Goal: Information Seeking & Learning: Find specific page/section

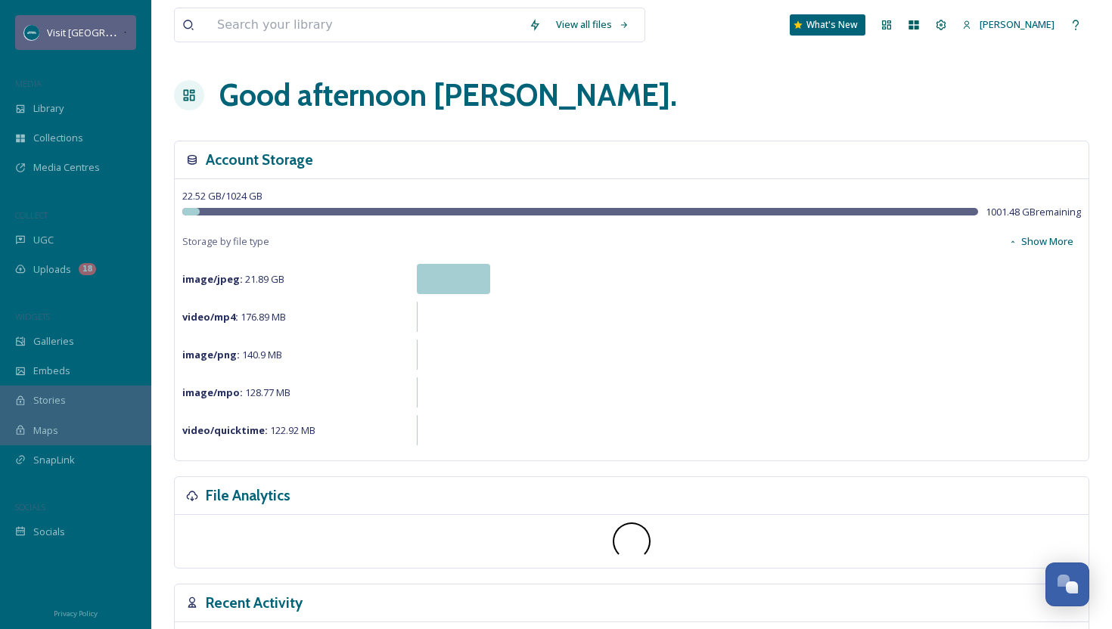
click at [84, 40] on div "Visit [GEOGRAPHIC_DATA][US_STATE]" at bounding box center [85, 32] width 76 height 18
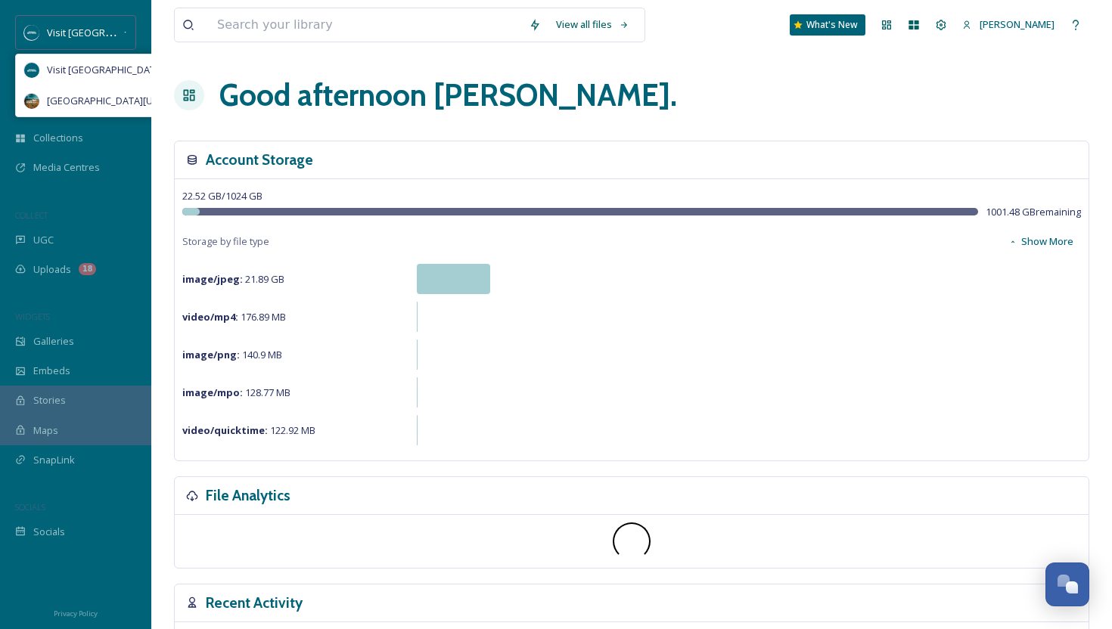
click at [216, 49] on div "View all files What's New [PERSON_NAME]" at bounding box center [631, 25] width 915 height 50
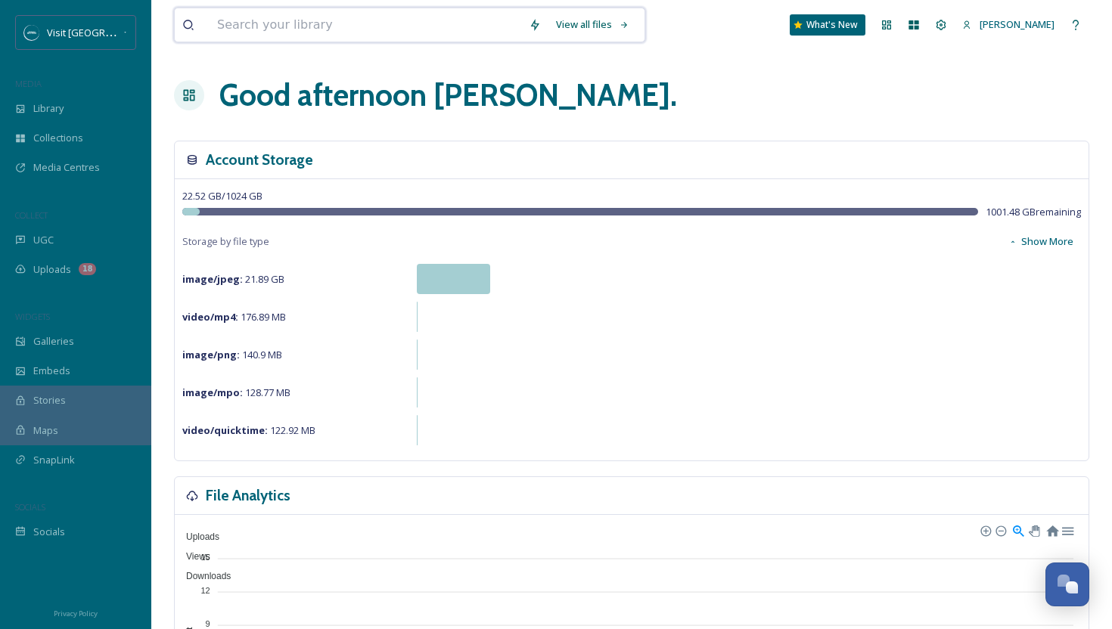
click at [243, 27] on input at bounding box center [366, 24] width 312 height 33
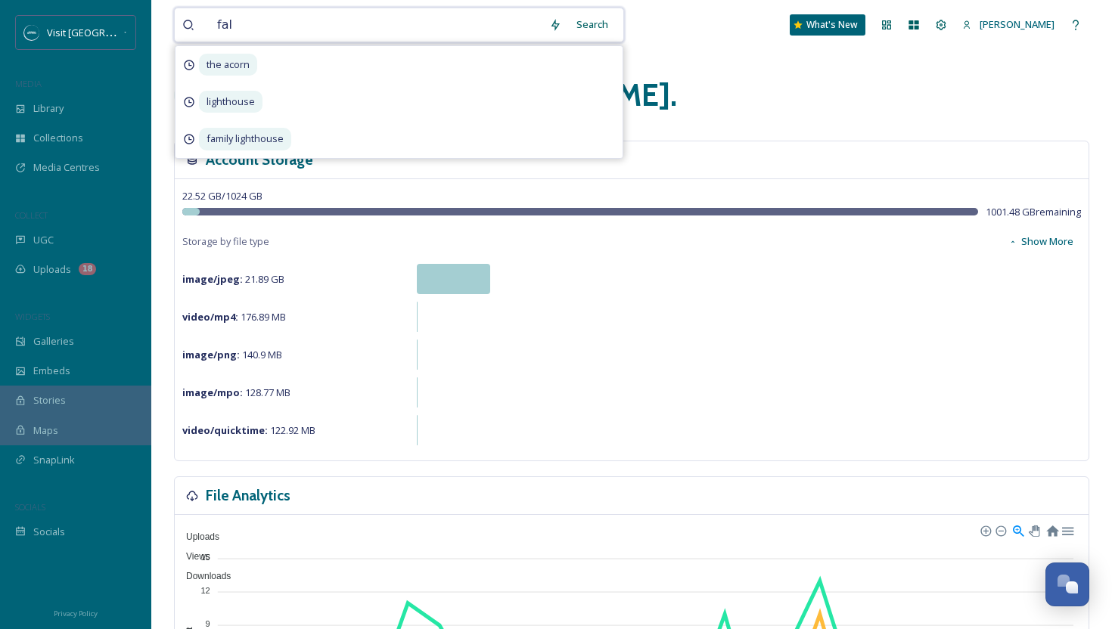
type input "fall"
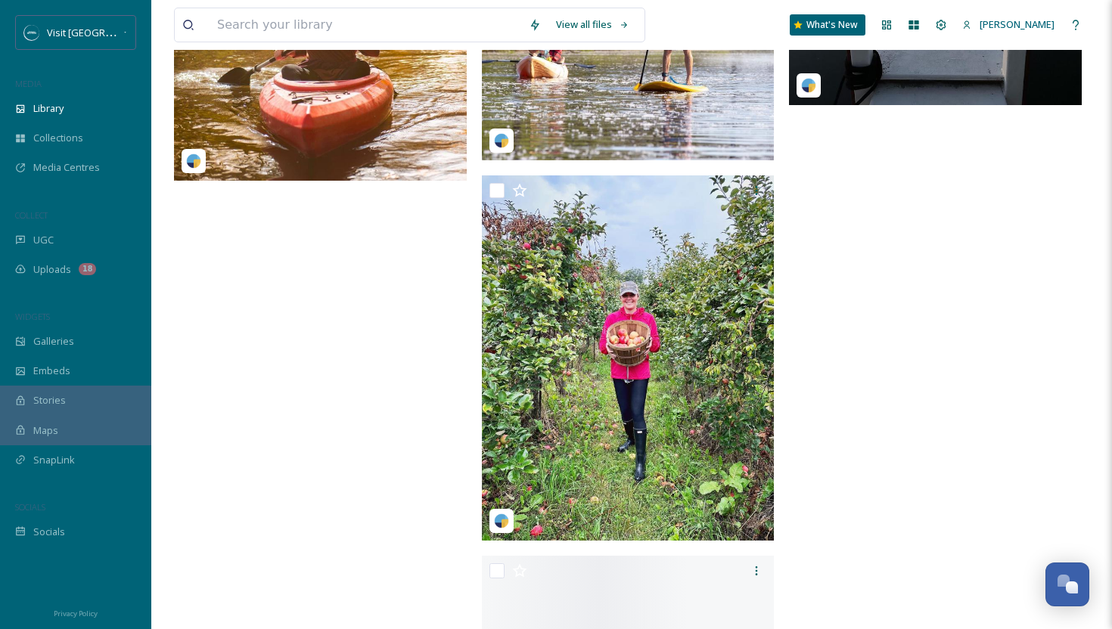
scroll to position [3505, 0]
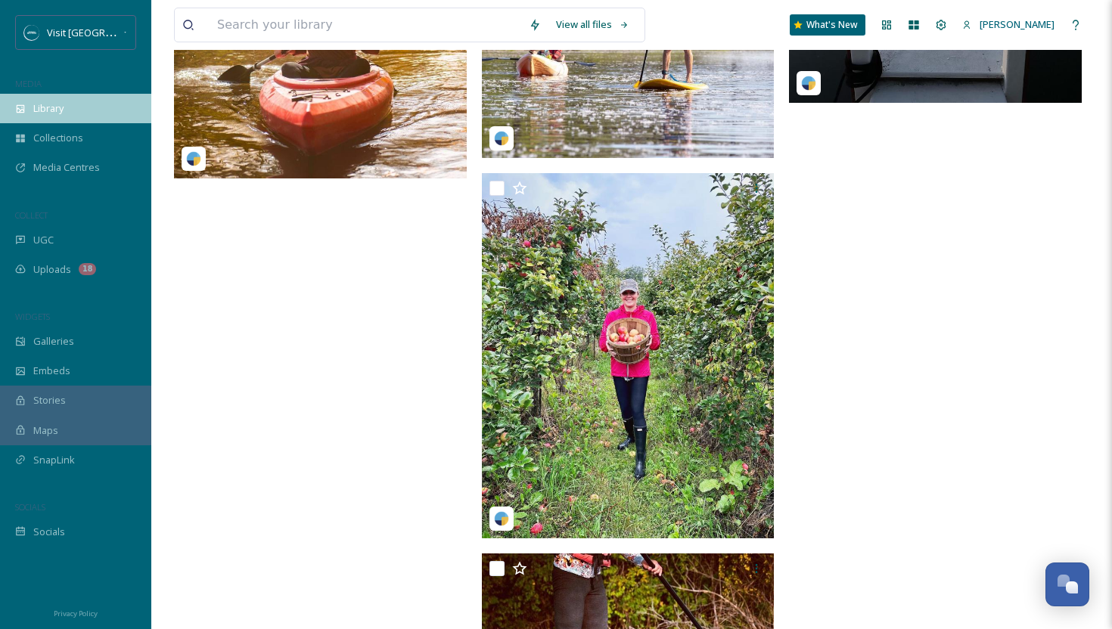
click at [51, 98] on div "Library" at bounding box center [75, 108] width 151 height 29
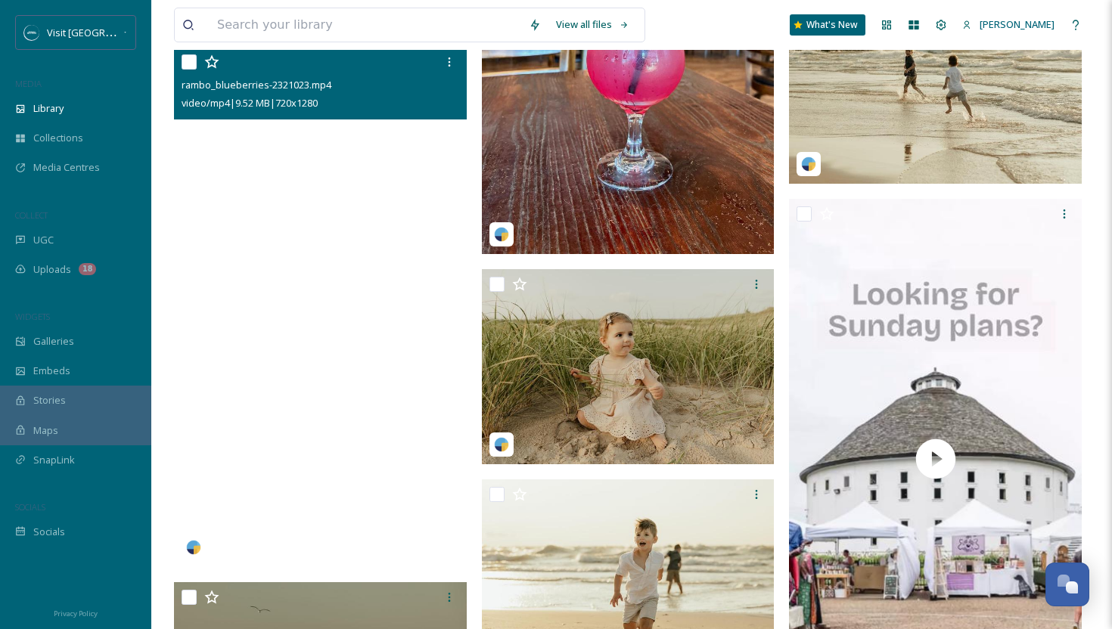
scroll to position [3257, 0]
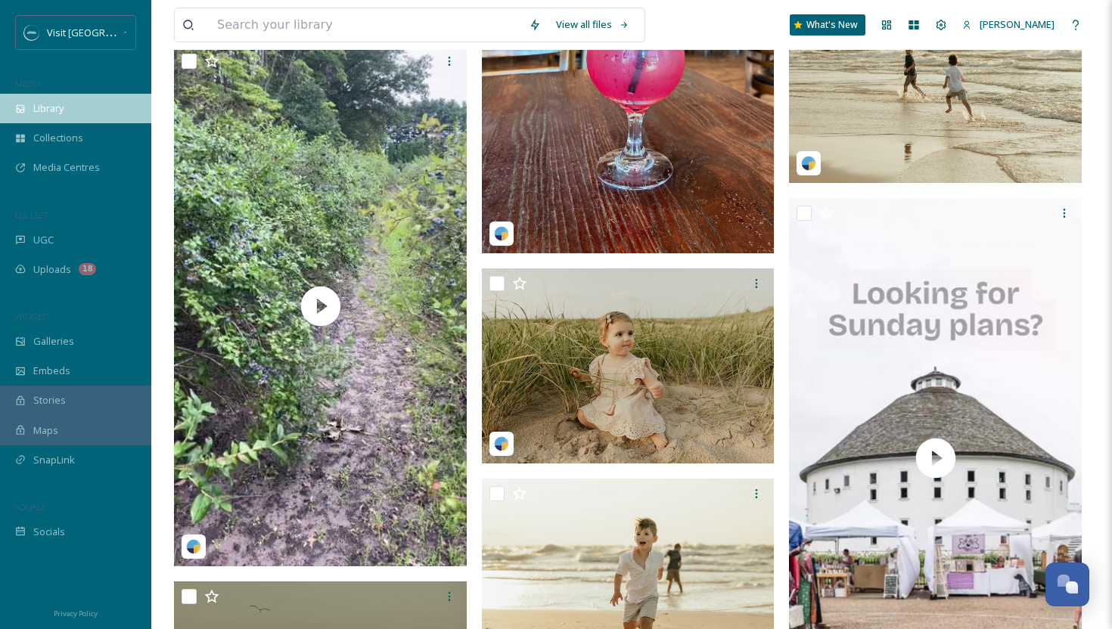
click at [53, 98] on div "Library" at bounding box center [75, 108] width 151 height 29
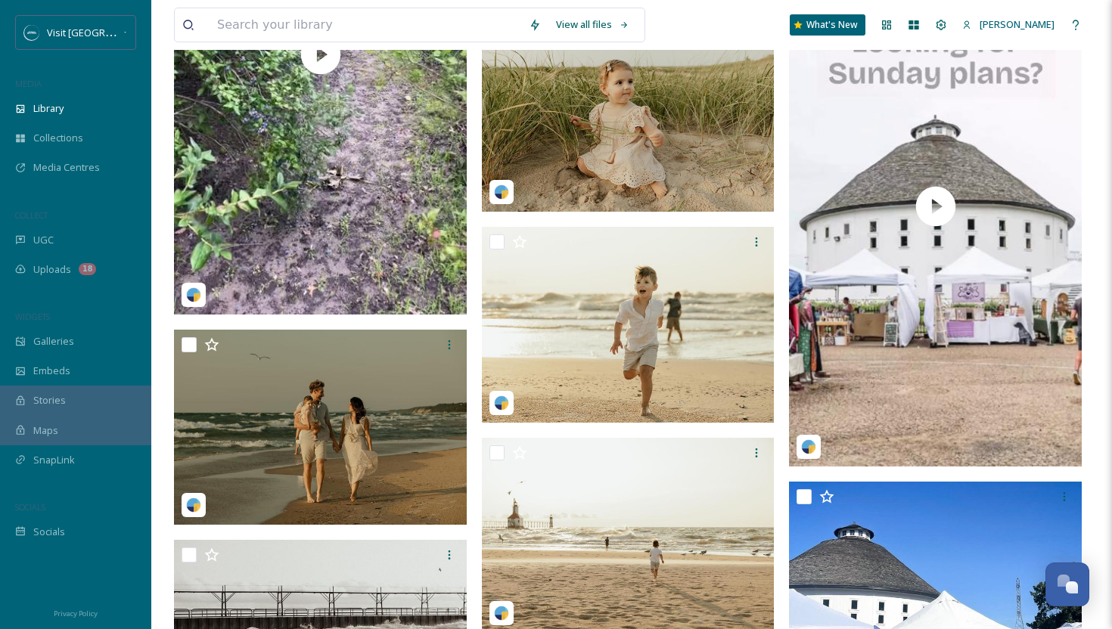
scroll to position [3507, 0]
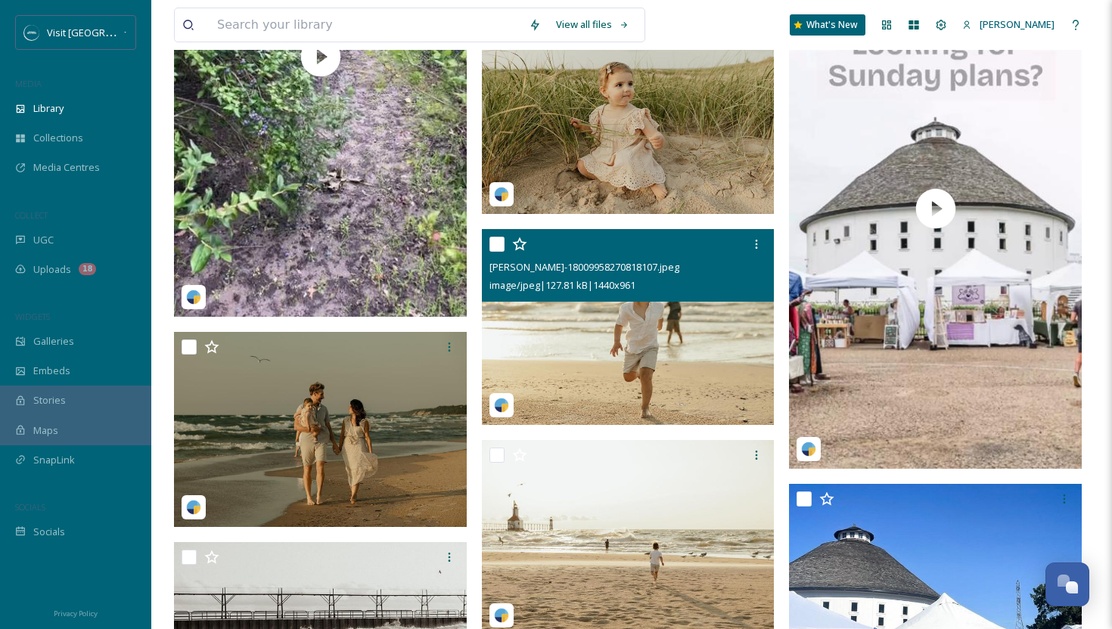
click at [612, 354] on img at bounding box center [628, 326] width 293 height 195
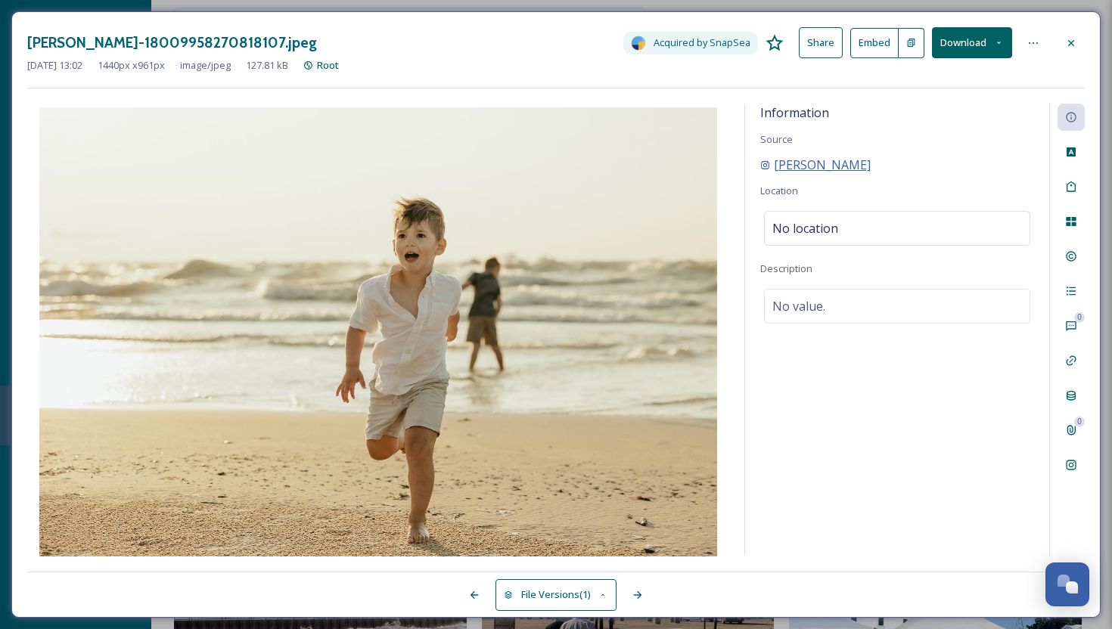
click at [871, 167] on span "[PERSON_NAME]" at bounding box center [822, 165] width 97 height 18
click at [1070, 43] on icon at bounding box center [1071, 42] width 6 height 6
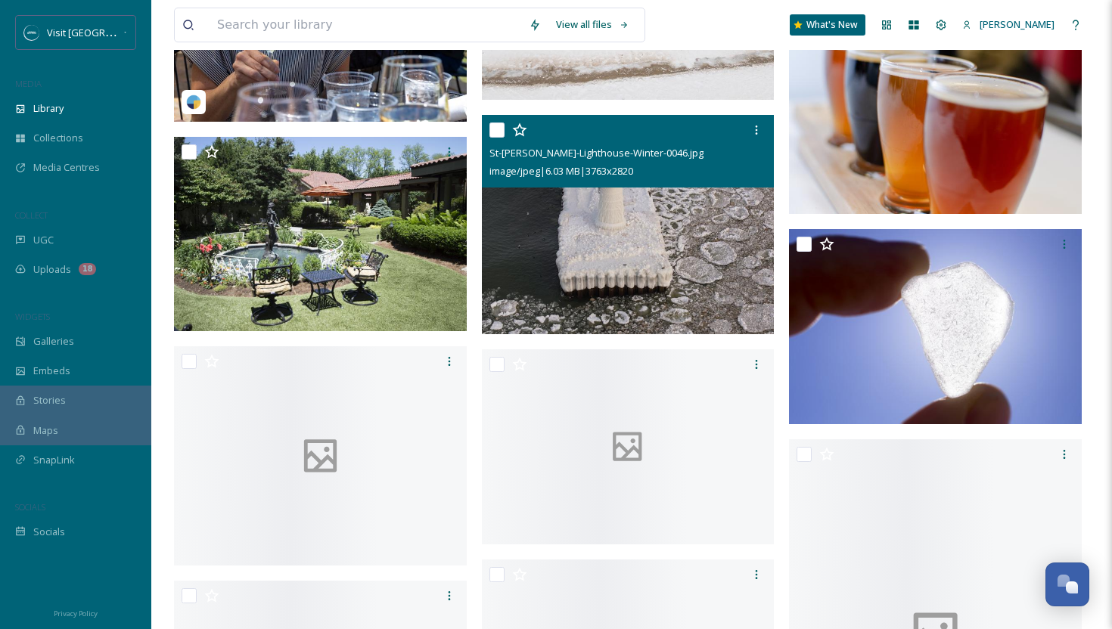
scroll to position [12637, 0]
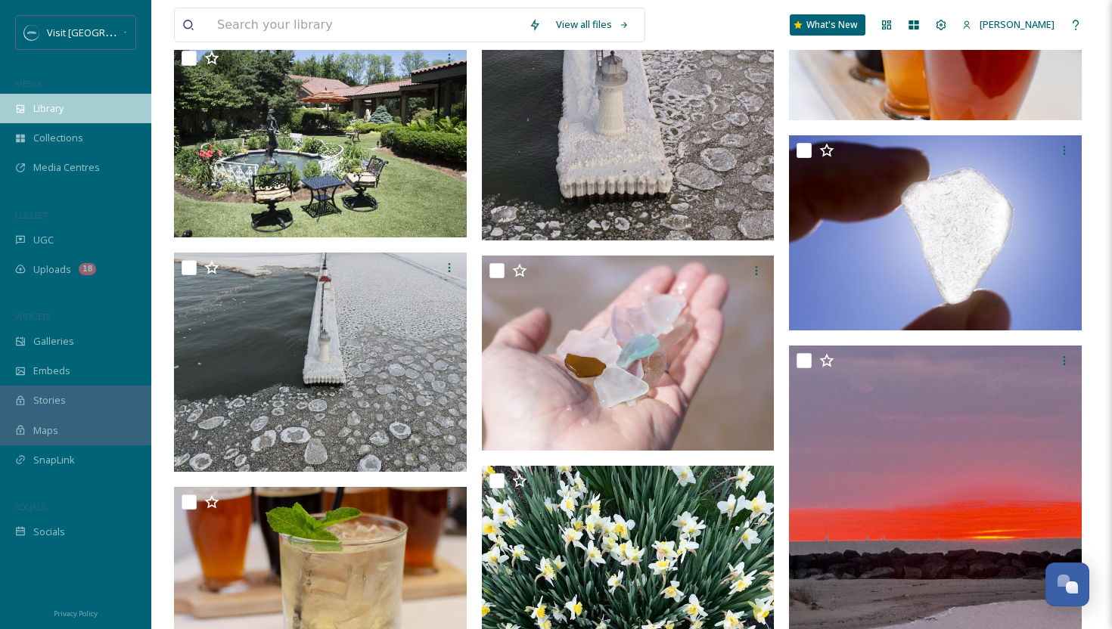
click at [84, 105] on div "Library" at bounding box center [75, 108] width 151 height 29
